Goal: Task Accomplishment & Management: Manage account settings

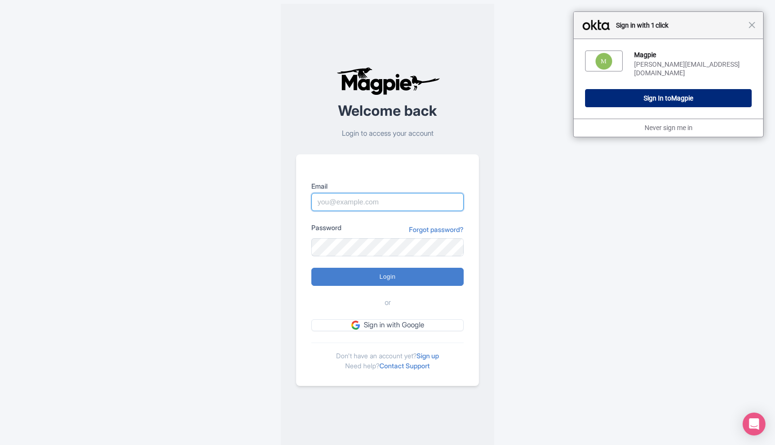
type input "sabrina@takewalks.com"
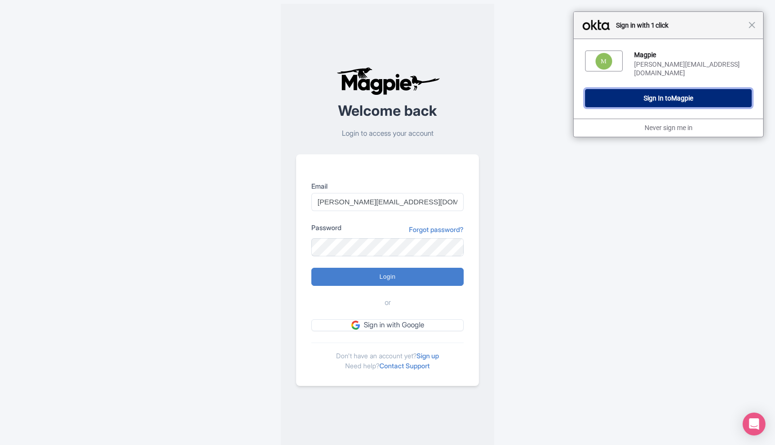
click at [672, 94] on span "Magpie" at bounding box center [682, 98] width 22 height 8
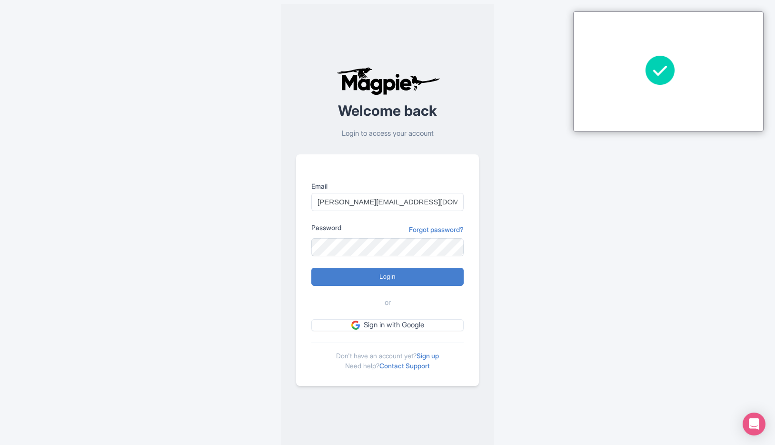
type input "Logging in..."
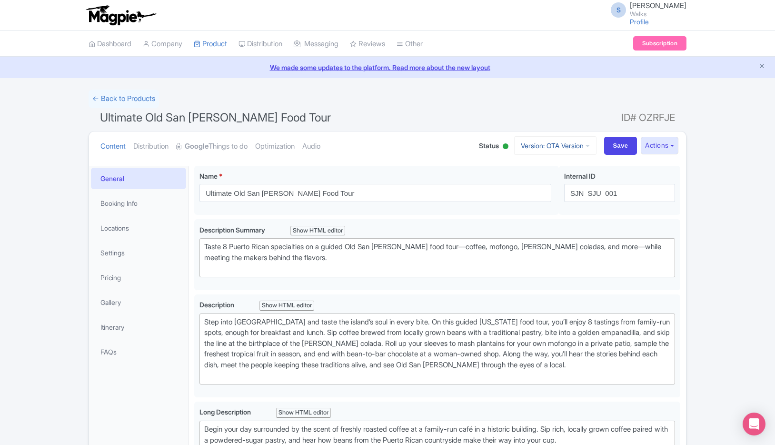
click at [585, 144] on icon at bounding box center [587, 145] width 4 height 7
click at [566, 228] on link "Viator Version" at bounding box center [557, 226] width 90 height 15
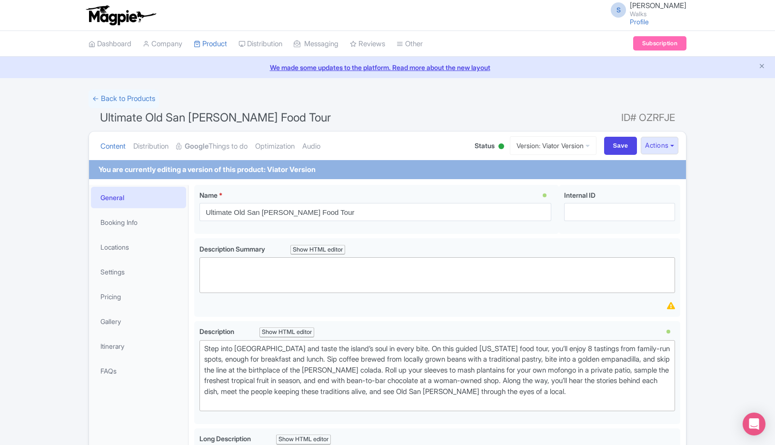
type trix-editor "<div>Stop At: Don Ruiz Coffee&nbsp; Description: Start your morning with rich P…"
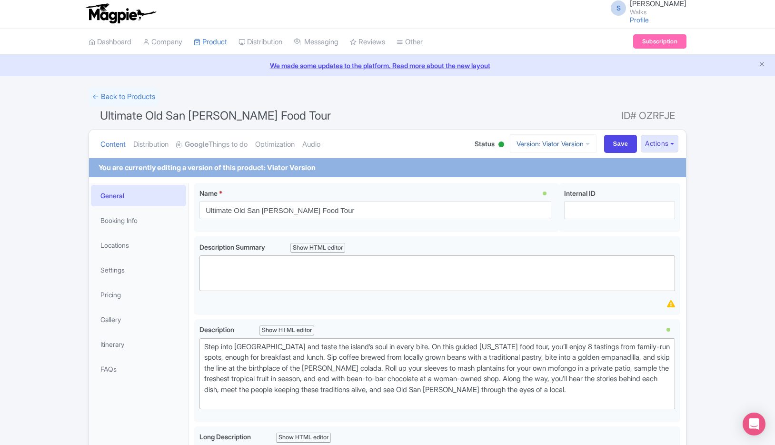
click at [585, 145] on icon at bounding box center [587, 143] width 4 height 7
click at [534, 181] on link "OTA Version" at bounding box center [558, 181] width 90 height 15
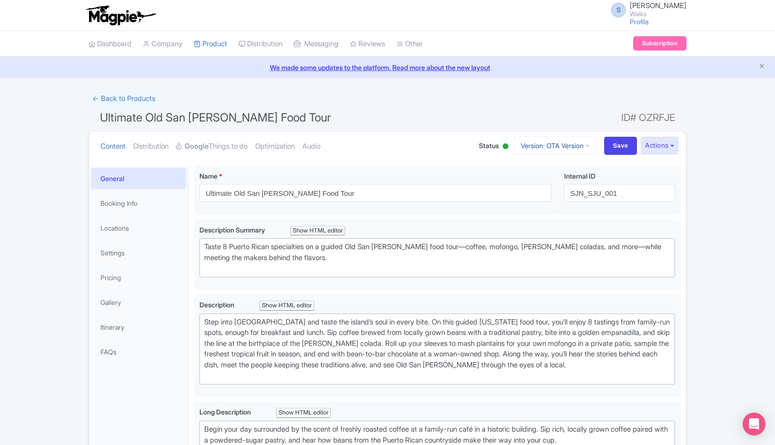
click at [585, 146] on icon at bounding box center [587, 145] width 4 height 7
click at [553, 208] on link "TW Version" at bounding box center [557, 212] width 90 height 15
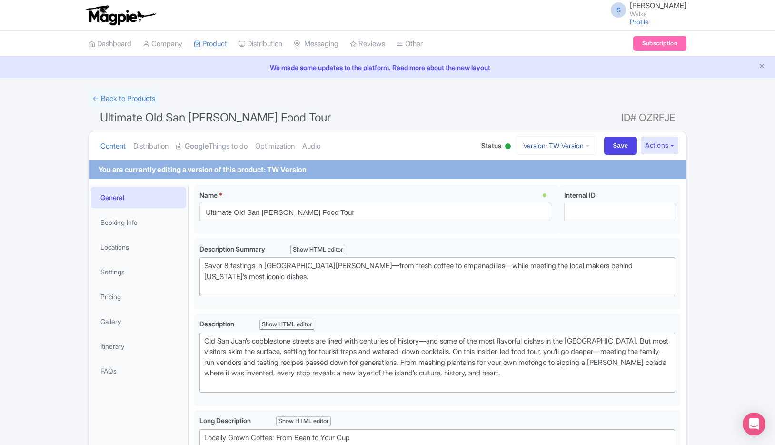
click at [585, 146] on icon at bounding box center [587, 145] width 4 height 7
click at [538, 225] on link "Viator Version" at bounding box center [557, 226] width 90 height 15
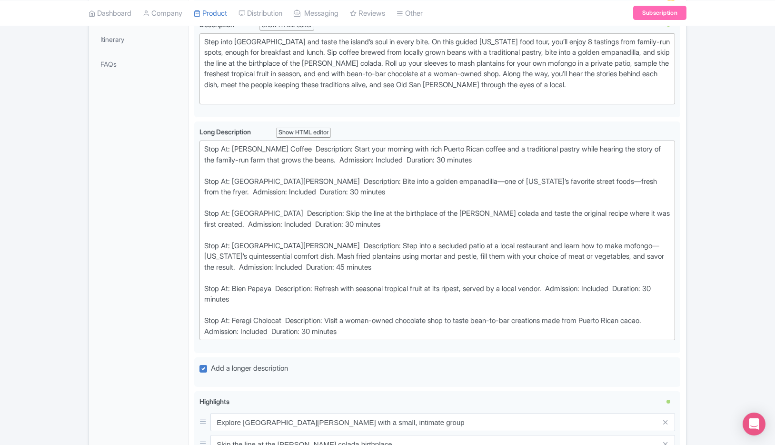
scroll to position [313, 0]
